Goal: Transaction & Acquisition: Purchase product/service

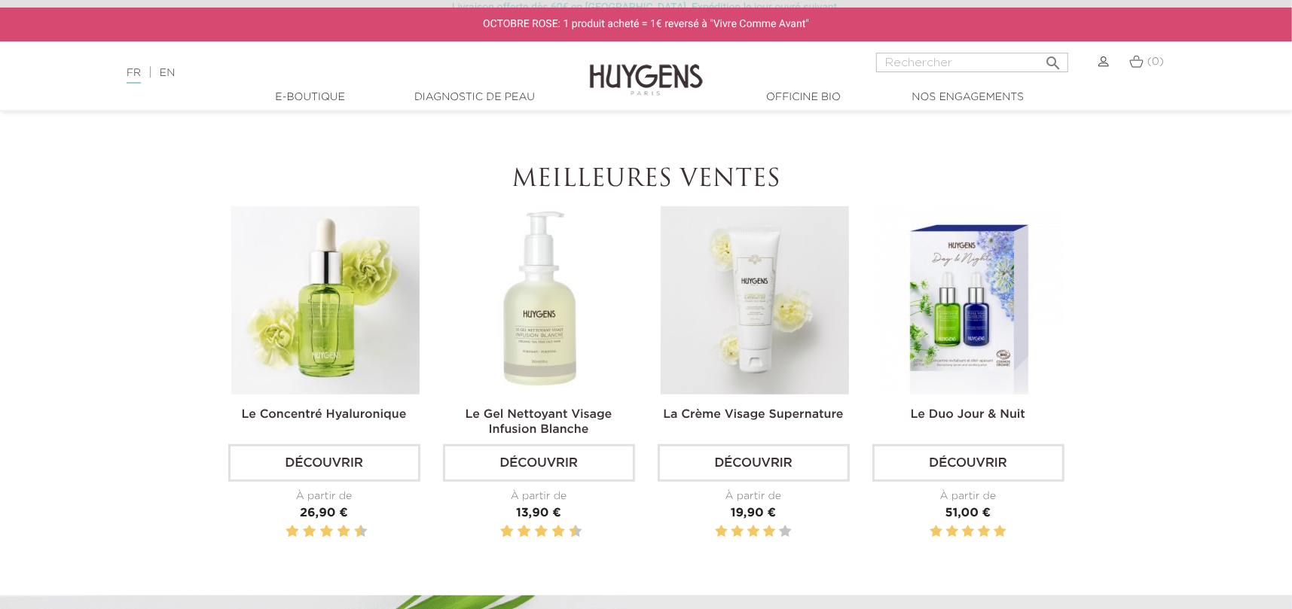
scroll to position [452, 0]
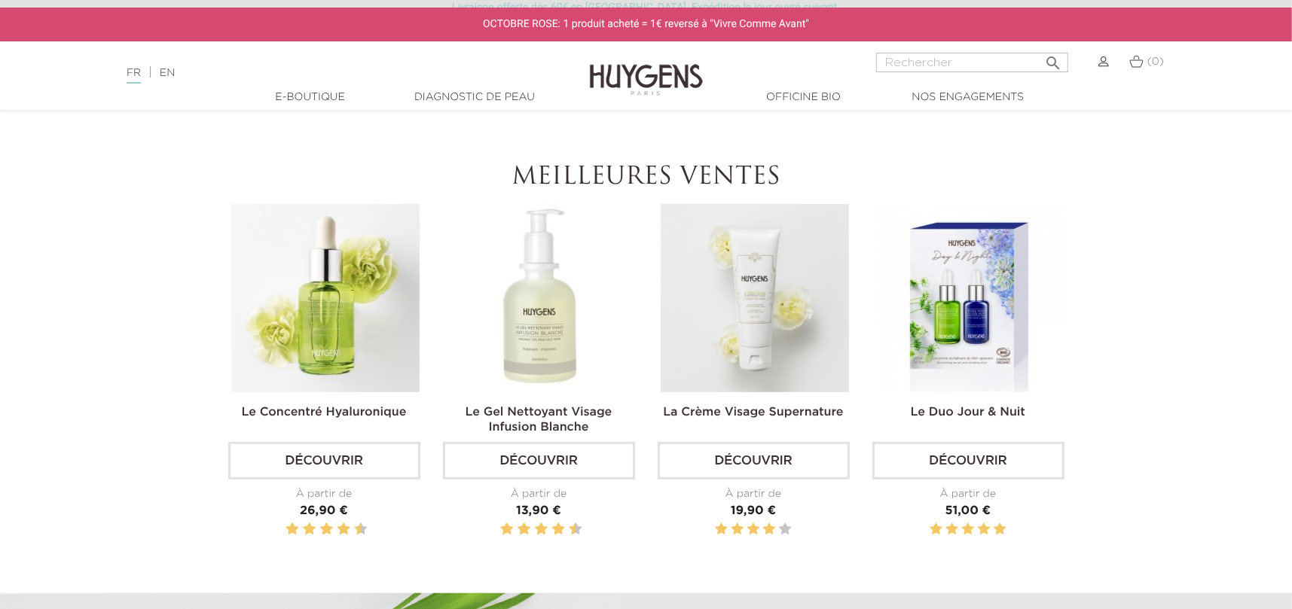
click at [535, 383] on img at bounding box center [540, 298] width 188 height 188
click at [527, 456] on link "Découvrir" at bounding box center [539, 461] width 192 height 38
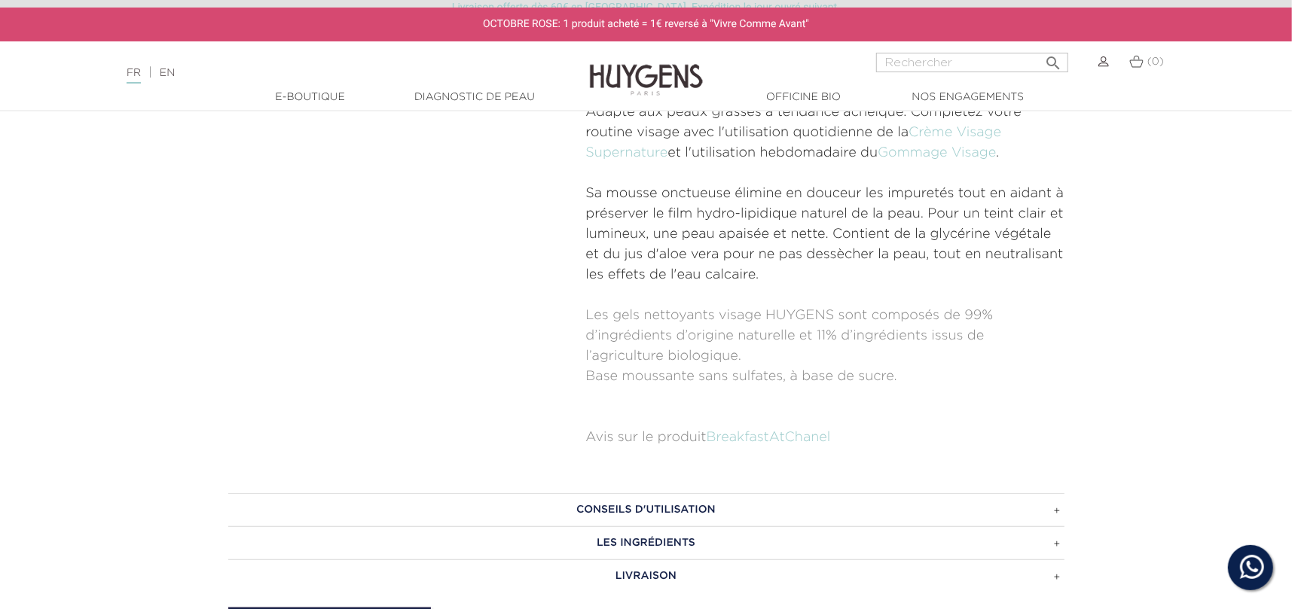
scroll to position [678, 0]
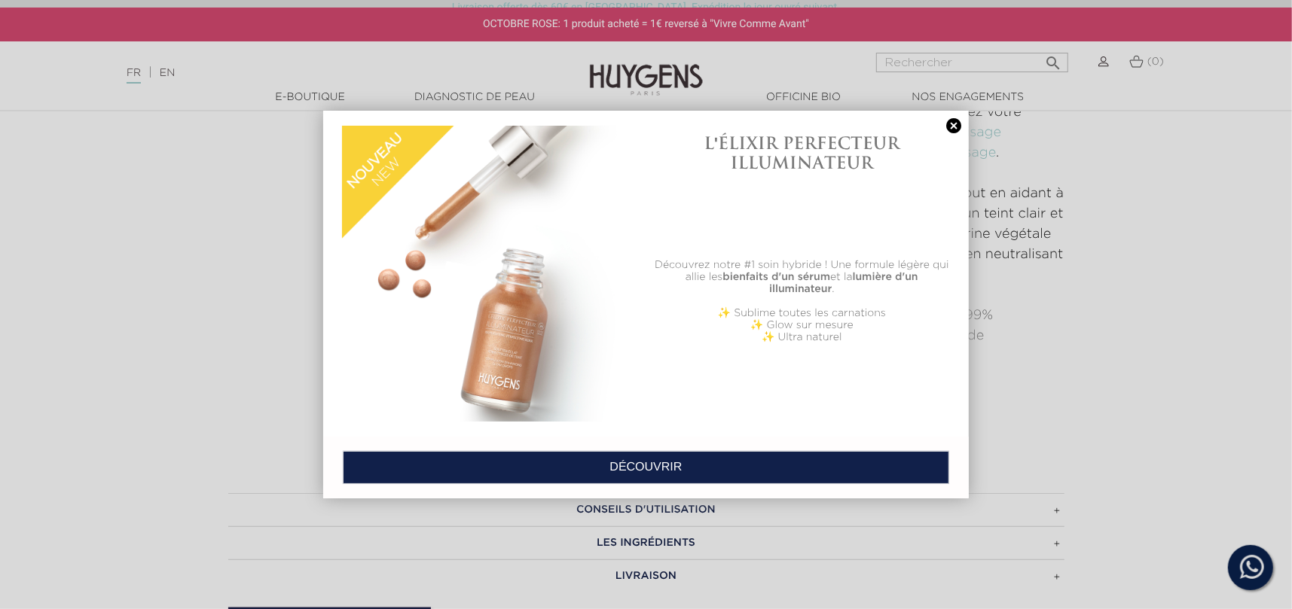
click at [951, 123] on link at bounding box center [953, 126] width 21 height 16
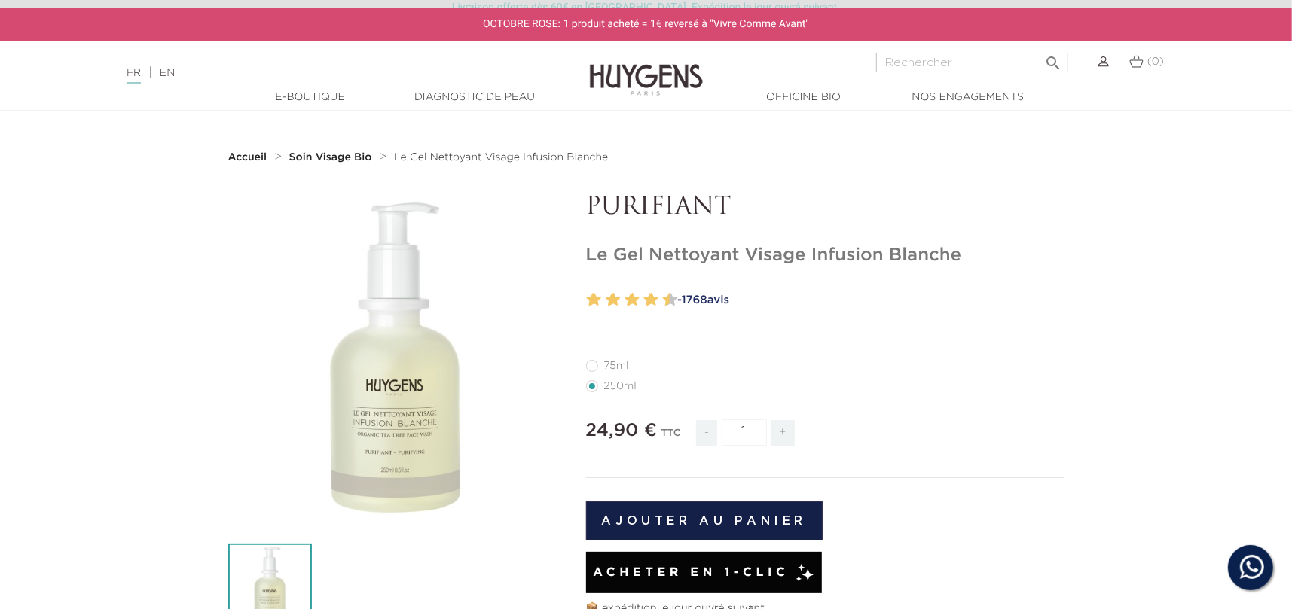
scroll to position [0, 0]
